Goal: Navigation & Orientation: Find specific page/section

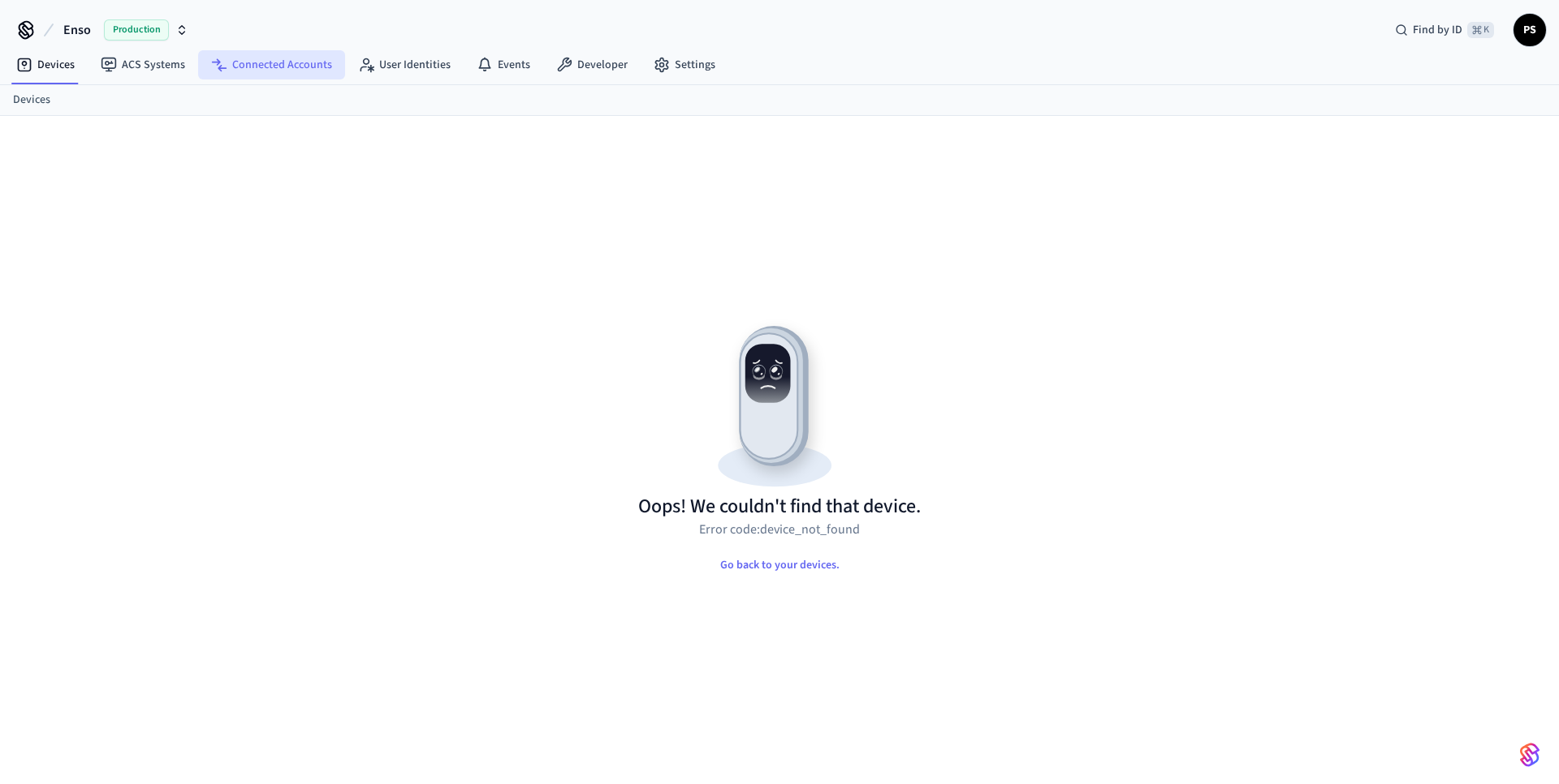
click at [299, 68] on link "Connected Accounts" at bounding box center [271, 65] width 147 height 29
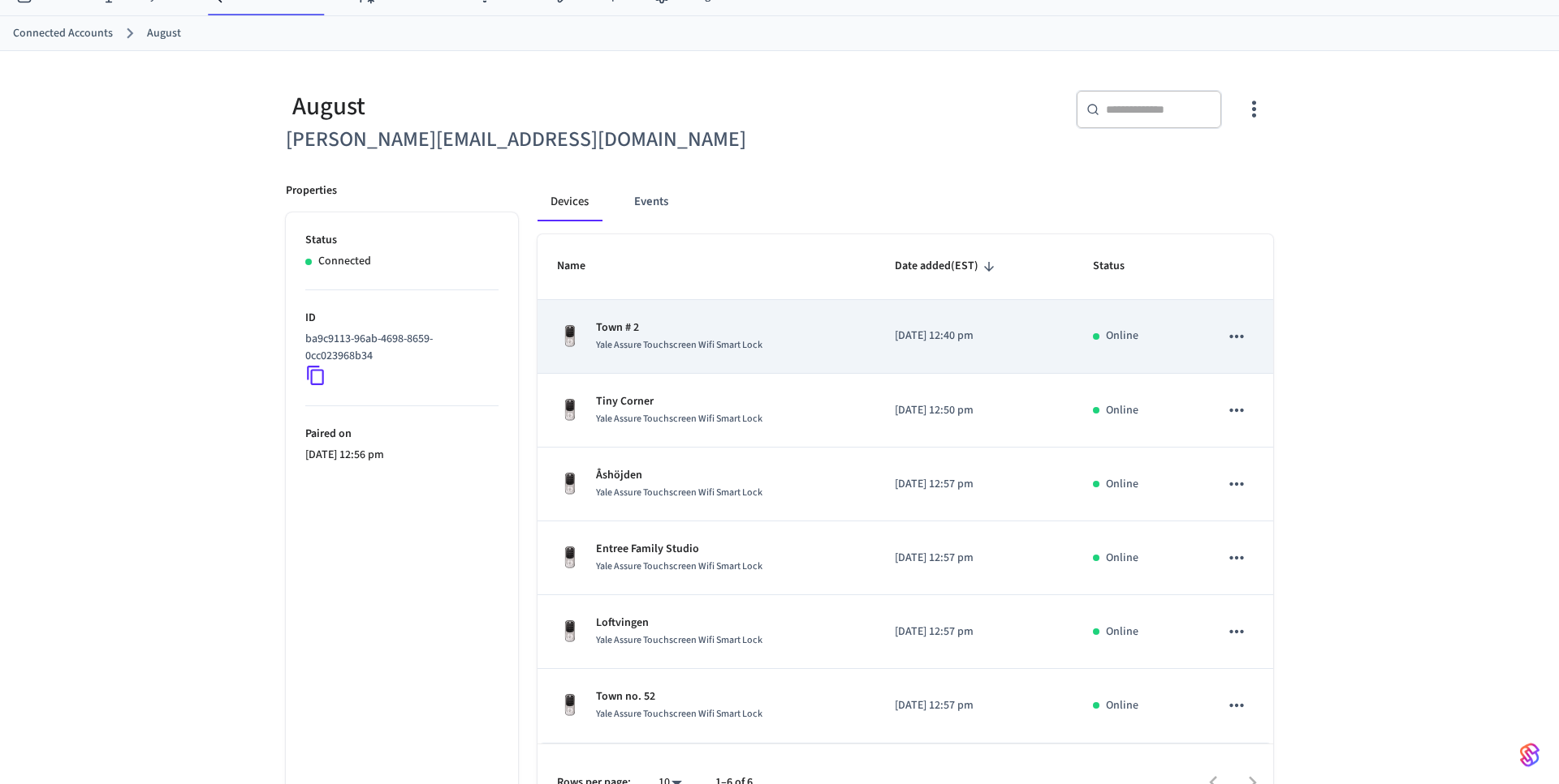
scroll to position [108, 0]
